Goal: Book appointment/travel/reservation

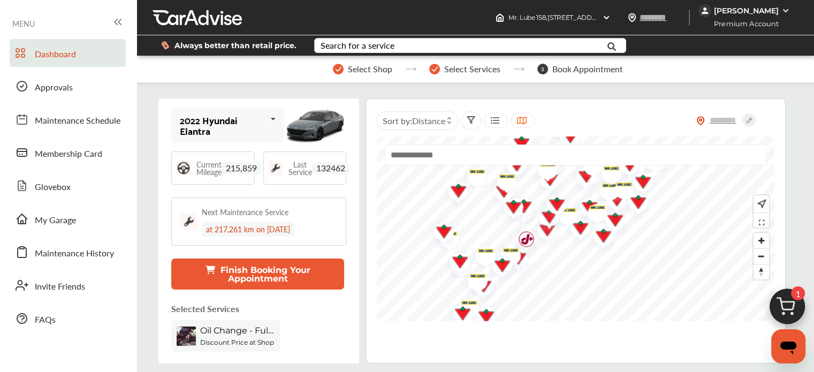
click at [783, 301] on img at bounding box center [786, 309] width 51 height 51
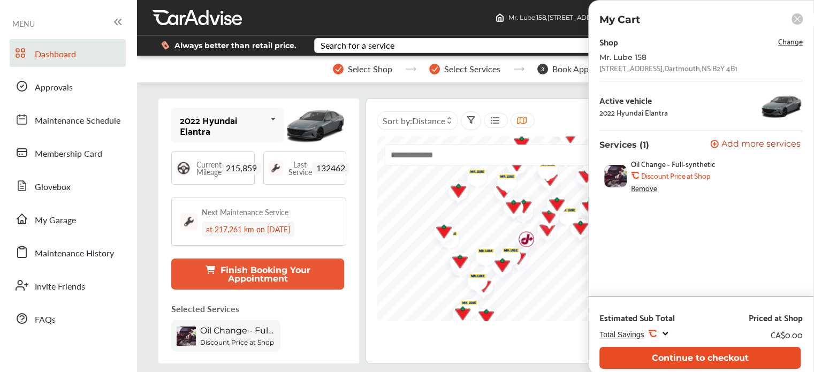
click at [676, 353] on button "Continue to checkout" at bounding box center [699, 358] width 201 height 22
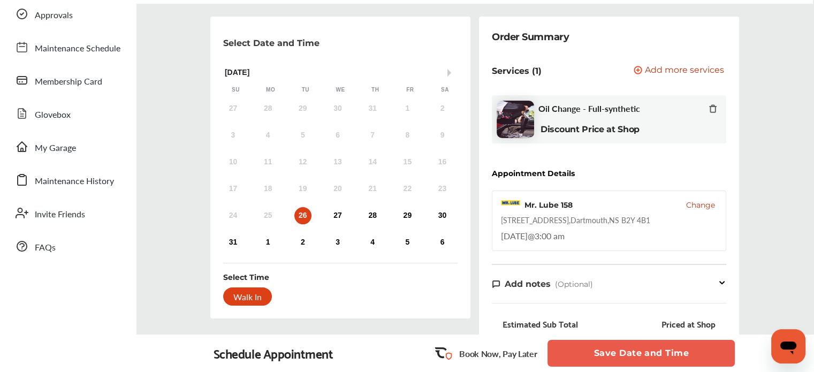
scroll to position [73, 0]
click at [586, 357] on button "Save Date and Time" at bounding box center [640, 353] width 187 height 27
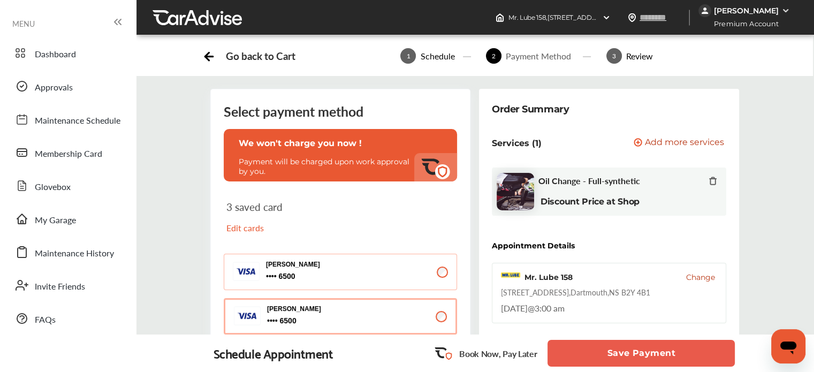
click at [585, 357] on button "Save Payment" at bounding box center [640, 353] width 187 height 27
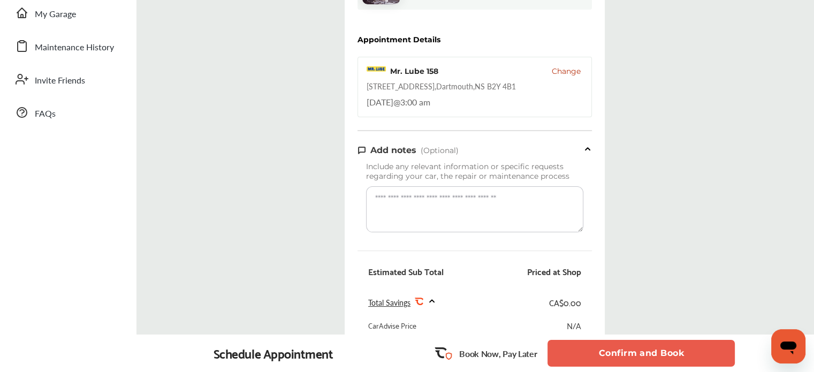
scroll to position [207, 0]
click at [653, 354] on button "Confirm and Book" at bounding box center [640, 353] width 187 height 27
